Goal: Task Accomplishment & Management: Use online tool/utility

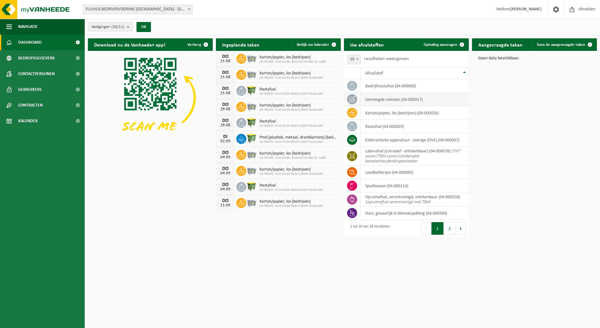
drag, startPoint x: 571, startPoint y: 42, endPoint x: 460, endPoint y: 100, distance: 125.0
click at [571, 43] on span "Toon de aangevraagde taken" at bounding box center [561, 45] width 49 height 4
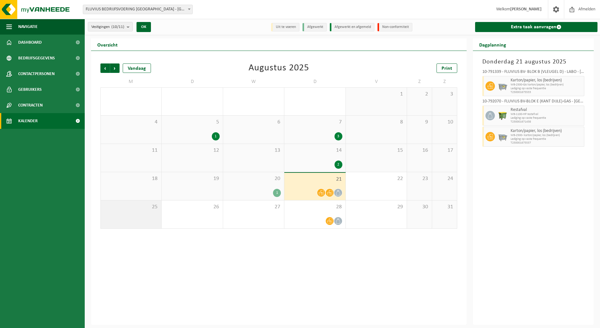
click at [141, 216] on div "25" at bounding box center [131, 214] width 61 height 28
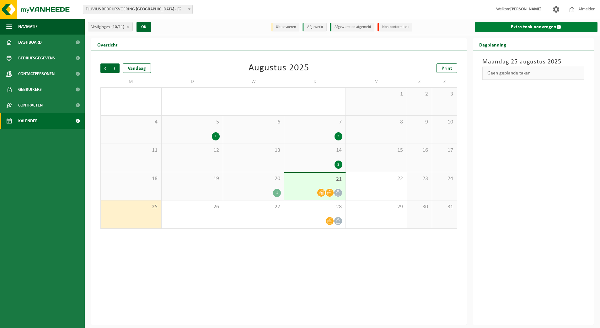
click at [536, 27] on link "Extra taak aanvragen" at bounding box center [536, 27] width 123 height 10
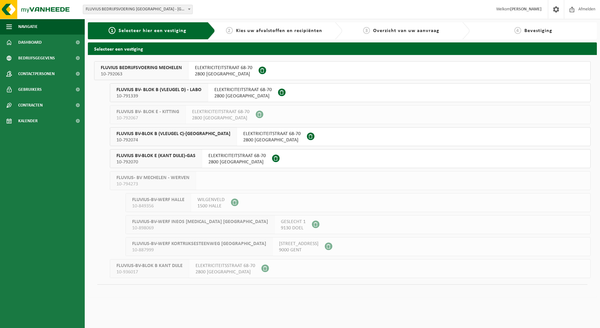
click at [171, 156] on span "FLUVIUS BV-BLOK E (KANT DIJLE)-GAS" at bounding box center [156, 156] width 79 height 6
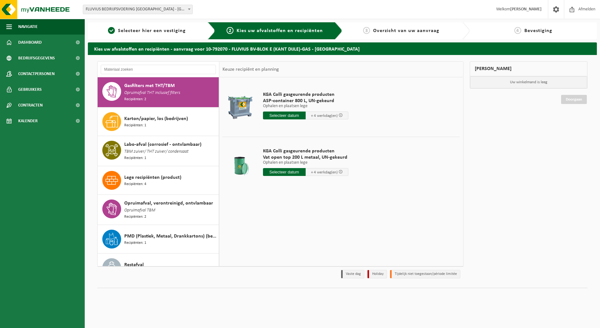
click at [295, 114] on input "text" at bounding box center [284, 115] width 43 height 8
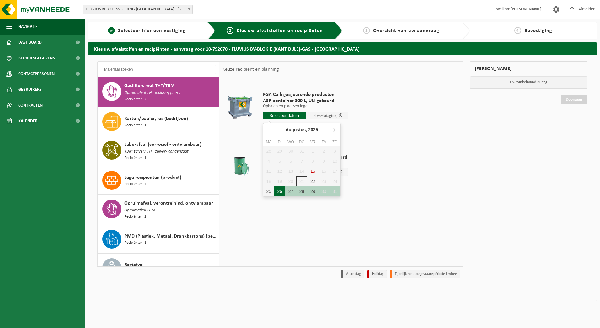
click at [278, 191] on div "26" at bounding box center [279, 191] width 11 height 10
type input "Van 2025-08-26"
type input "2025-08-26"
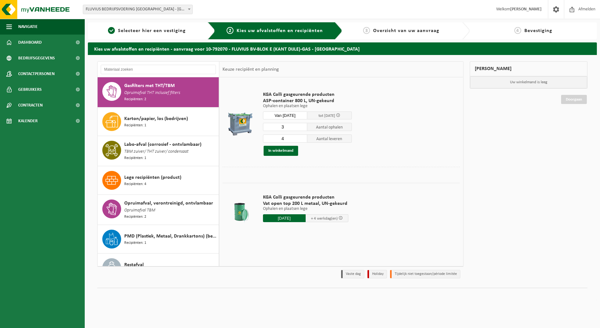
click at [301, 127] on input "3" at bounding box center [285, 127] width 45 height 8
type input "2"
click at [302, 127] on input "2" at bounding box center [285, 127] width 45 height 8
click at [302, 140] on input "3" at bounding box center [285, 138] width 45 height 8
type input "2"
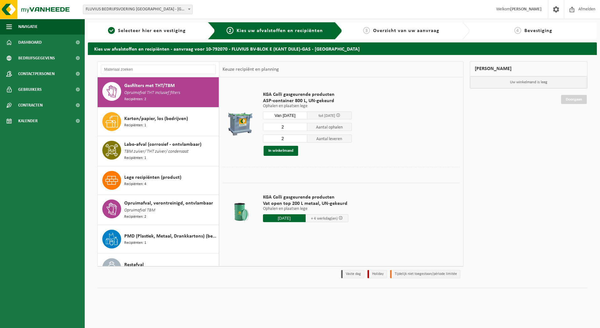
click at [302, 140] on input "2" at bounding box center [285, 138] width 45 height 8
click at [291, 151] on button "In winkelmand" at bounding box center [281, 151] width 35 height 10
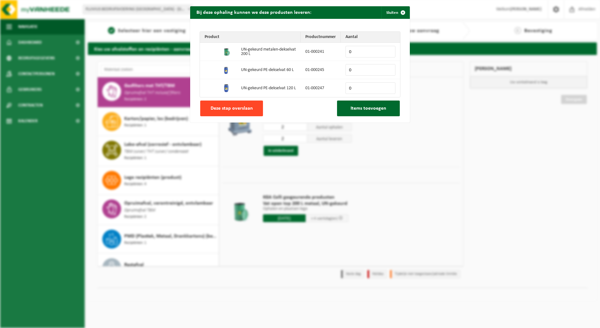
click at [240, 109] on span "Deze stap overslaan" at bounding box center [232, 108] width 42 height 5
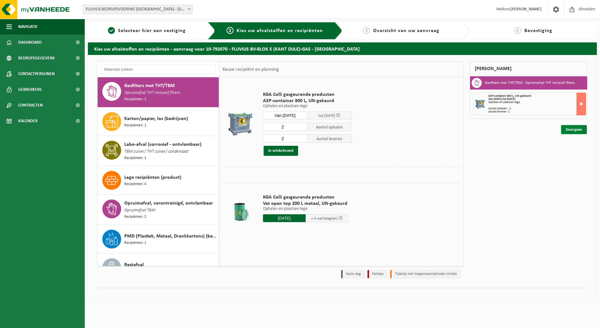
click at [568, 132] on link "Doorgaan" at bounding box center [574, 129] width 26 height 9
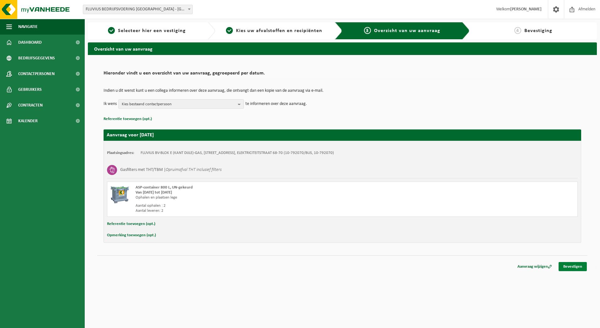
click at [581, 267] on link "Bevestigen" at bounding box center [573, 266] width 28 height 9
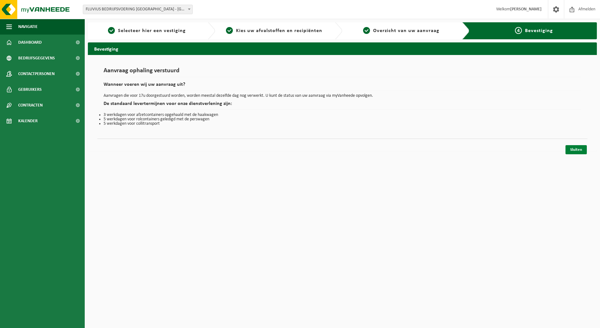
click at [578, 150] on link "Sluiten" at bounding box center [576, 149] width 21 height 9
